Goal: Information Seeking & Learning: Learn about a topic

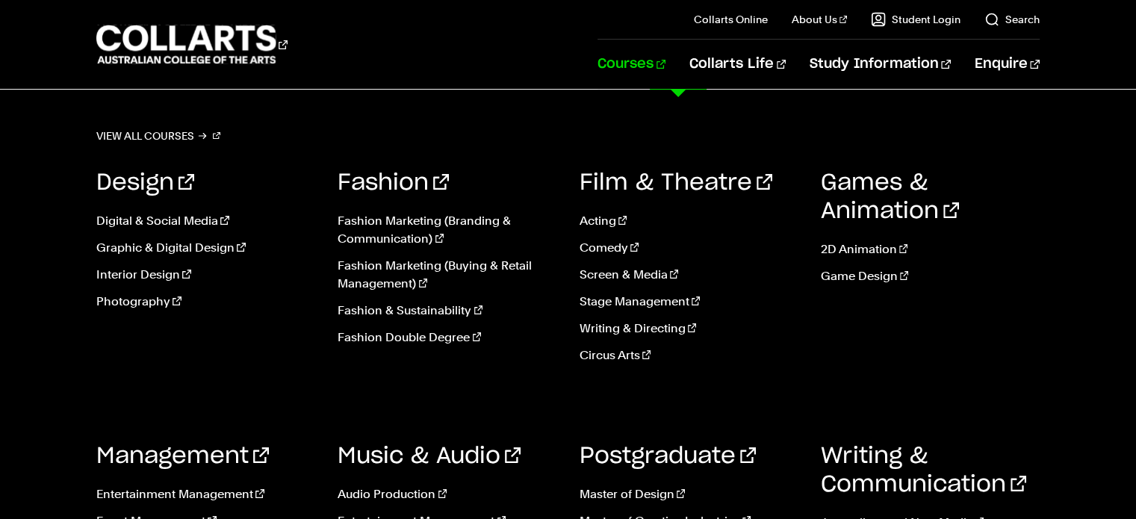
scroll to position [60, 0]
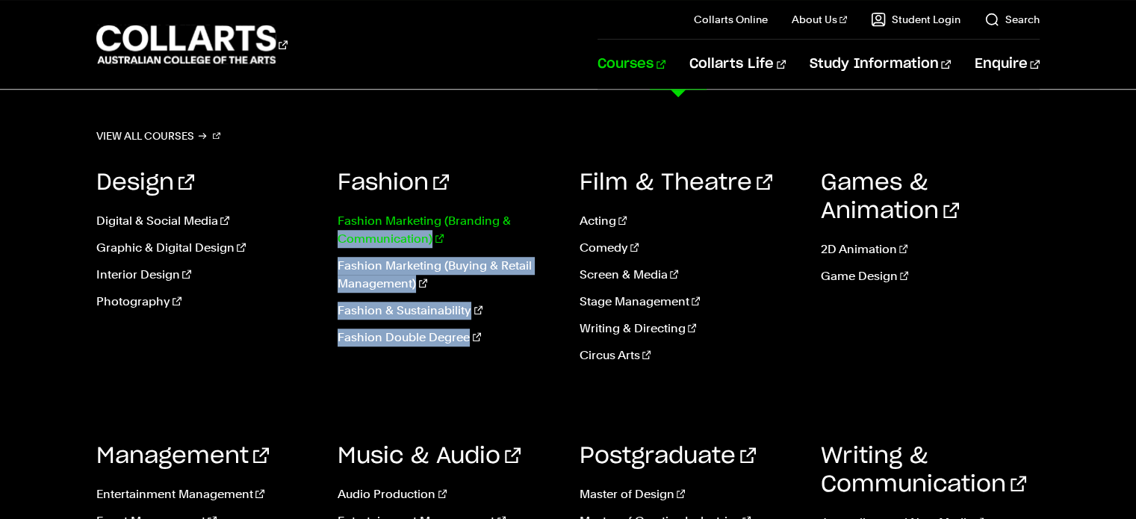
drag, startPoint x: 522, startPoint y: 378, endPoint x: 550, endPoint y: 214, distance: 166.0
click at [550, 214] on div "Fashion Fashion Marketing (Branding & Communication) Fashion Marketing (Buying …" at bounding box center [447, 271] width 219 height 251
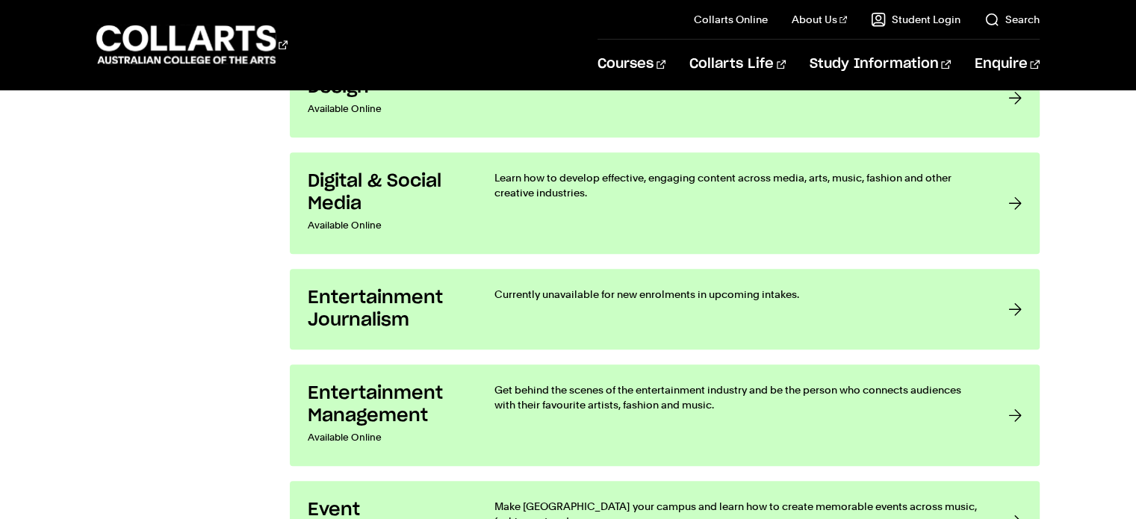
click at [518, 89] on header "Courses Collarts Online Study 100% online About Us History & Values Strategic P…" at bounding box center [568, 45] width 1136 height 90
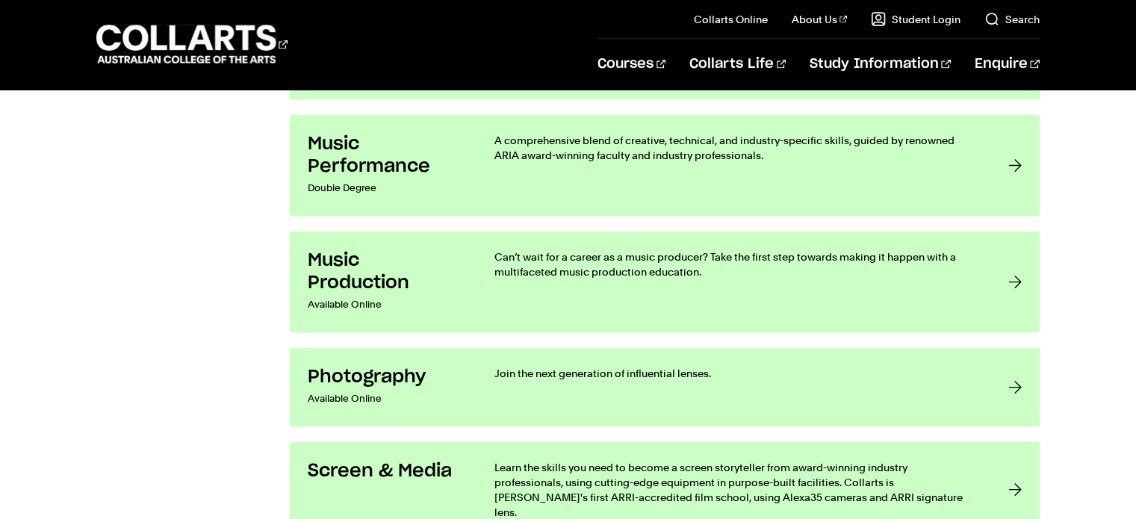
scroll to position [2940, 0]
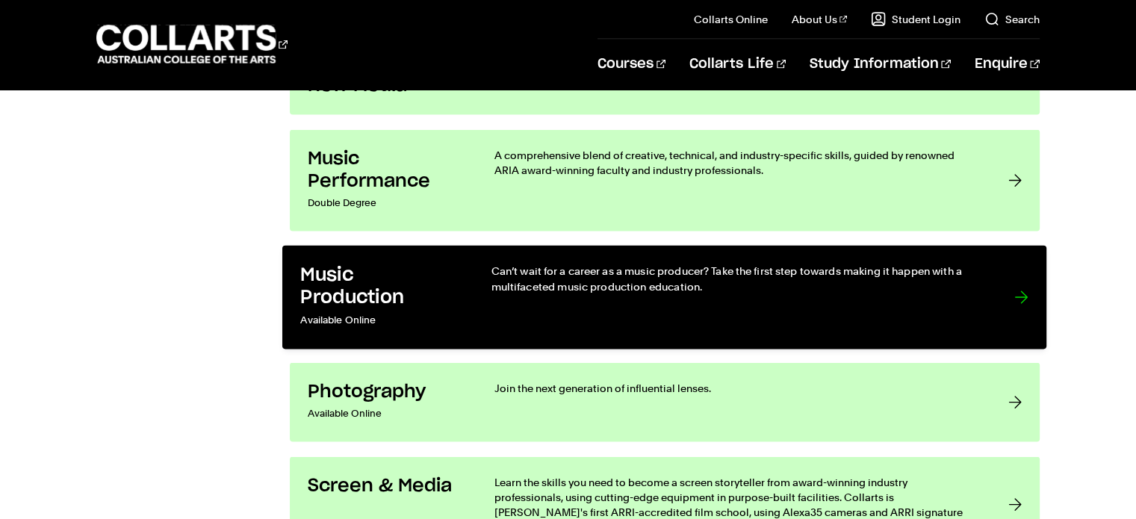
click at [983, 273] on p "Can’t wait for a career as a music producer? Take the first step towards making…" at bounding box center [737, 279] width 493 height 31
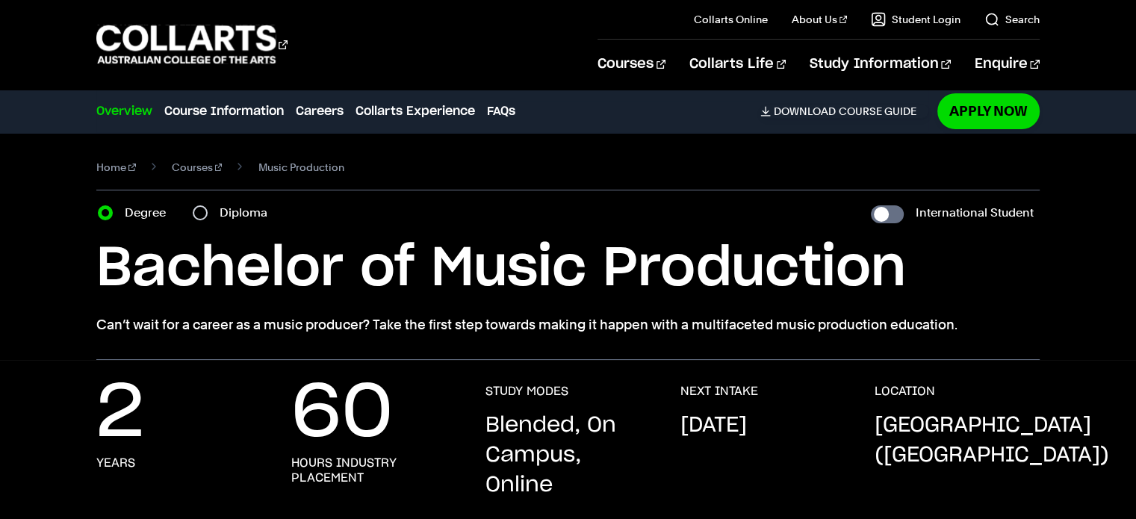
click at [235, 211] on label "Diploma" at bounding box center [248, 212] width 57 height 21
click at [208, 211] on input "Diploma" at bounding box center [200, 212] width 15 height 15
radio input "true"
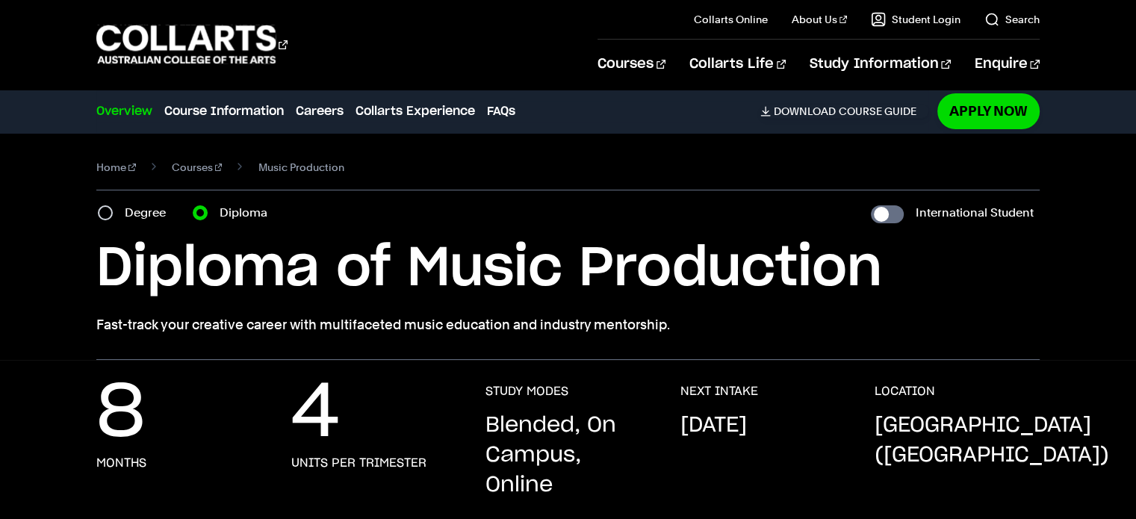
click at [161, 212] on label "Degree" at bounding box center [150, 212] width 50 height 21
click at [113, 212] on input "Degree" at bounding box center [105, 212] width 15 height 15
radio input "true"
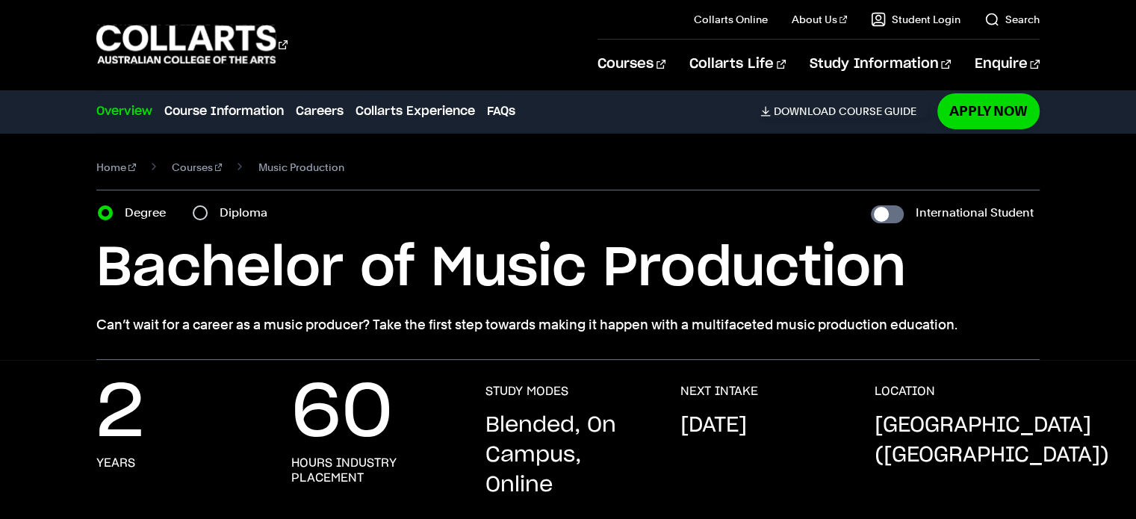
click at [207, 208] on div "Diploma" at bounding box center [235, 212] width 84 height 21
click at [212, 204] on div "Diploma" at bounding box center [235, 212] width 84 height 21
click at [213, 209] on div "Diploma" at bounding box center [235, 212] width 84 height 21
click at [230, 212] on label "Diploma" at bounding box center [248, 212] width 57 height 21
click at [208, 212] on input "Diploma" at bounding box center [200, 212] width 15 height 15
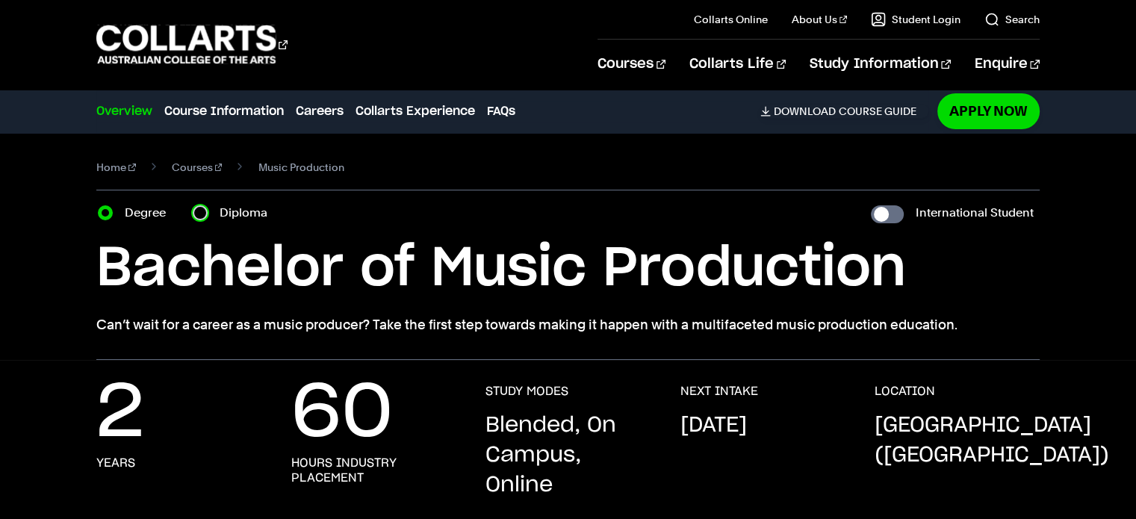
radio input "true"
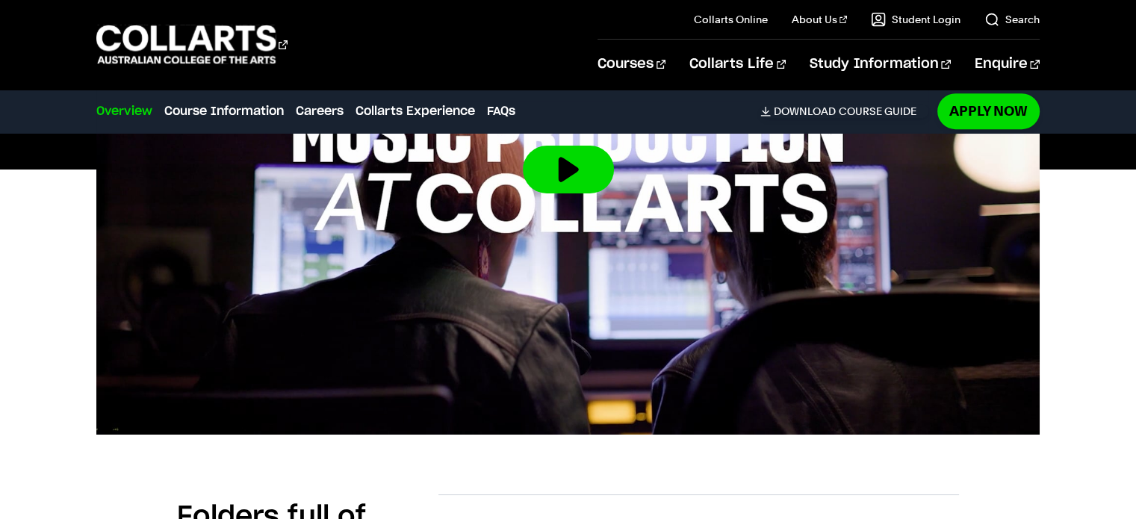
scroll to position [536, 0]
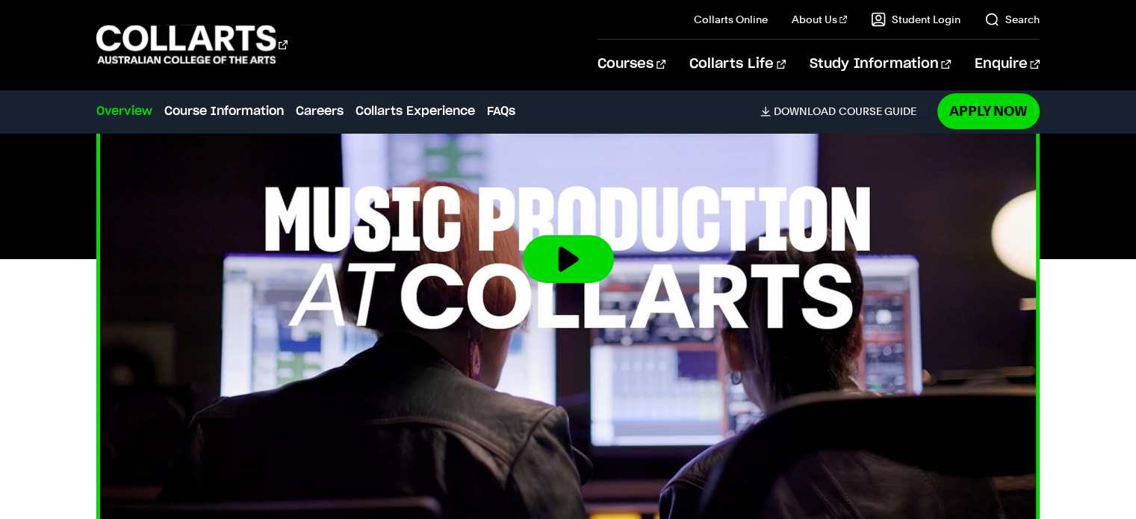
click at [426, 211] on img at bounding box center [567, 258] width 1037 height 583
click at [589, 249] on button at bounding box center [568, 259] width 91 height 48
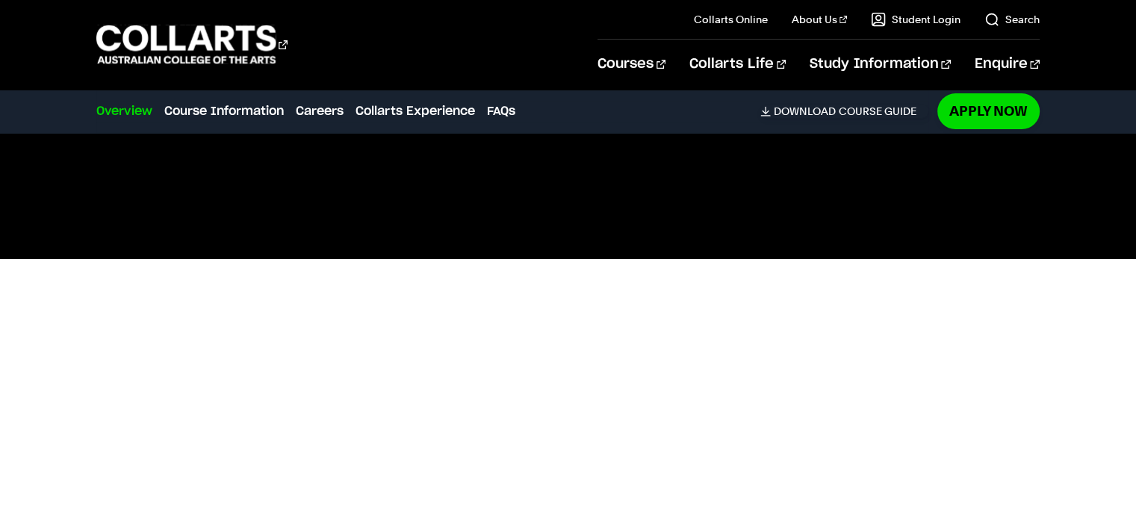
click at [1072, 328] on div at bounding box center [568, 259] width 1136 height 530
click at [1102, 312] on div at bounding box center [568, 259] width 1136 height 530
